Goal: Check status

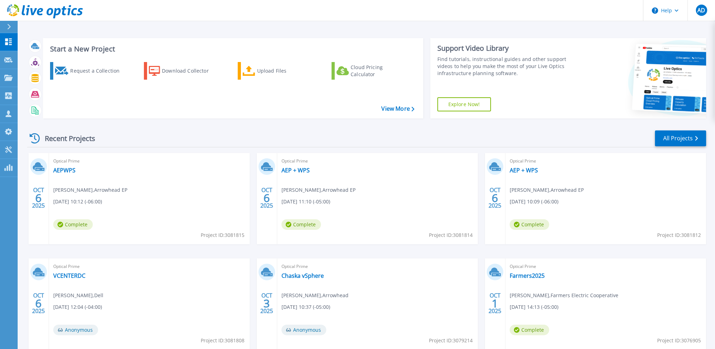
click at [239, 129] on div "Recent Projects All Projects [DATE] Optical Prime AEPWPS [PERSON_NAME] , Arrowh…" at bounding box center [366, 247] width 679 height 246
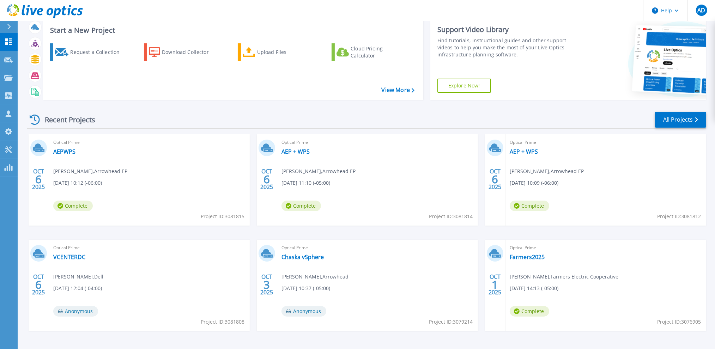
scroll to position [35, 0]
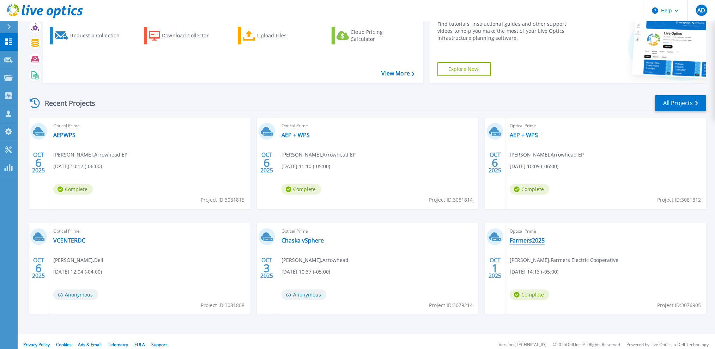
click at [534, 238] on link "Farmers2025" at bounding box center [527, 240] width 35 height 7
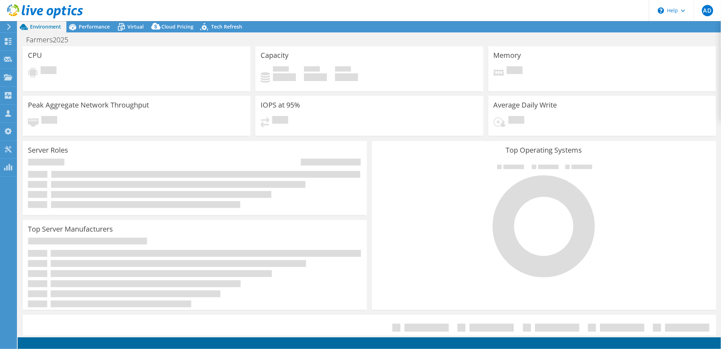
select select "USD"
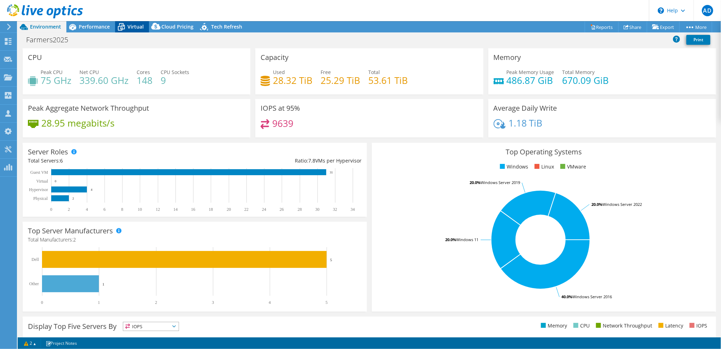
click at [132, 24] on span "Virtual" at bounding box center [135, 26] width 16 height 7
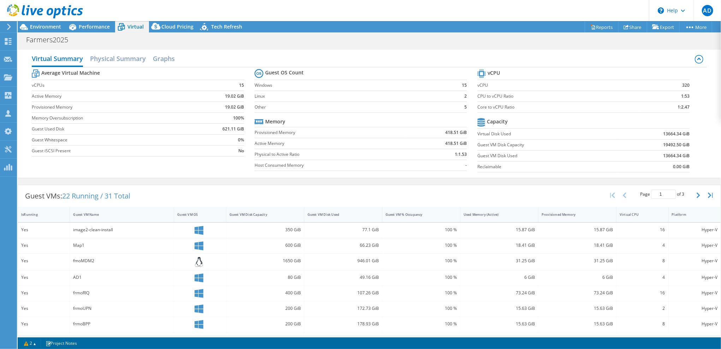
click at [401, 172] on section "Guest OS Count Windows 15 Linux 2 Other 5 Memory Provisioned Memory 418.51 GiB …" at bounding box center [365, 120] width 223 height 107
click at [90, 30] on span "Performance" at bounding box center [94, 26] width 31 height 7
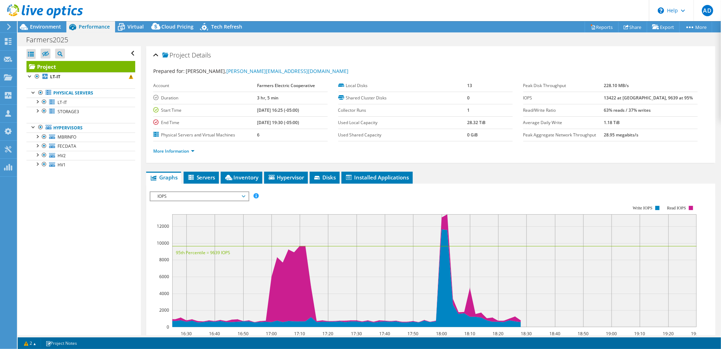
click at [82, 116] on ul "Physical Servers LT-IT 0 C:" at bounding box center [80, 129] width 109 height 95
click at [86, 112] on link "STORAGE3" at bounding box center [80, 111] width 109 height 9
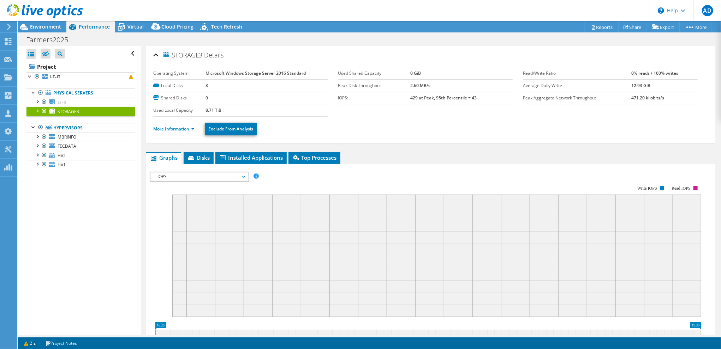
click at [183, 126] on link "More Information" at bounding box center [173, 129] width 41 height 6
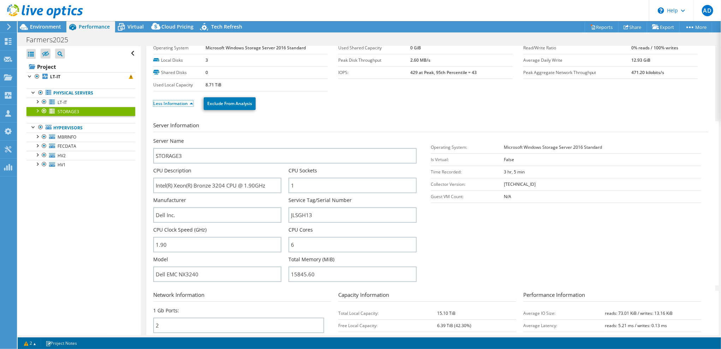
scroll to position [35, 0]
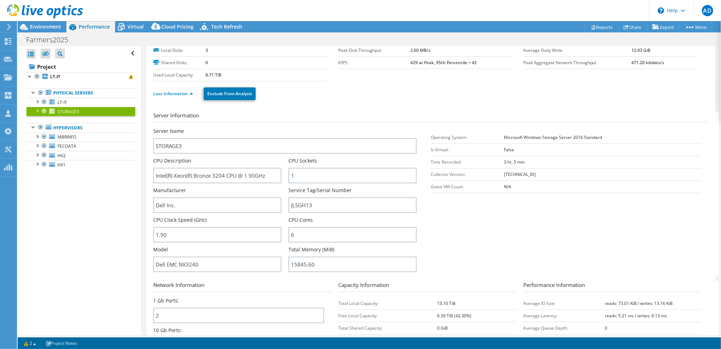
click at [296, 118] on h3 "Server Information" at bounding box center [430, 117] width 555 height 11
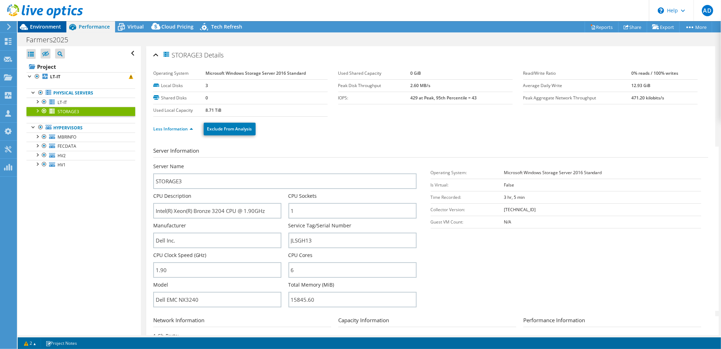
click at [35, 27] on span "Environment" at bounding box center [45, 26] width 31 height 7
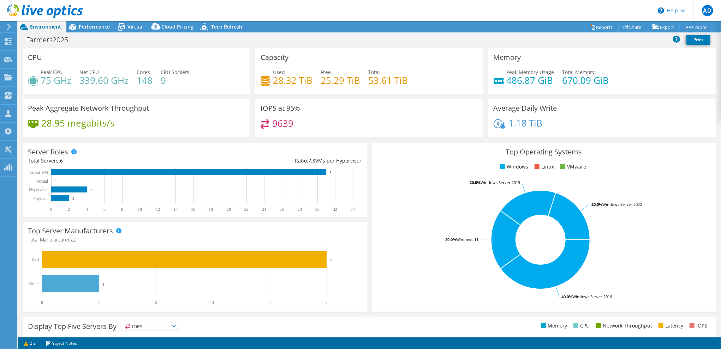
click at [393, 98] on div "Capacity Used 28.32 TiB Free 25.29 TiB Total 53.61 TiB" at bounding box center [369, 73] width 233 height 51
